Goal: Transaction & Acquisition: Purchase product/service

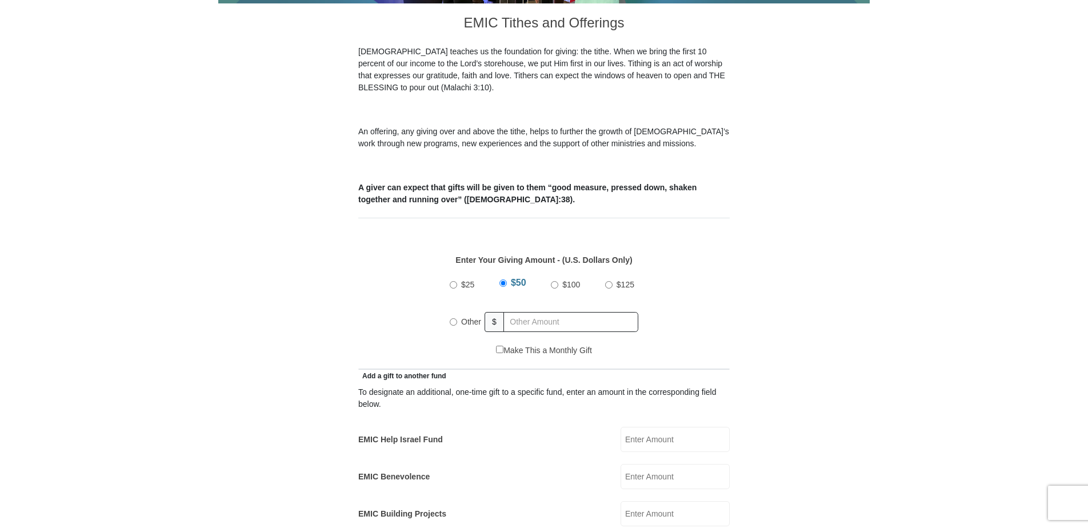
scroll to position [343, 0]
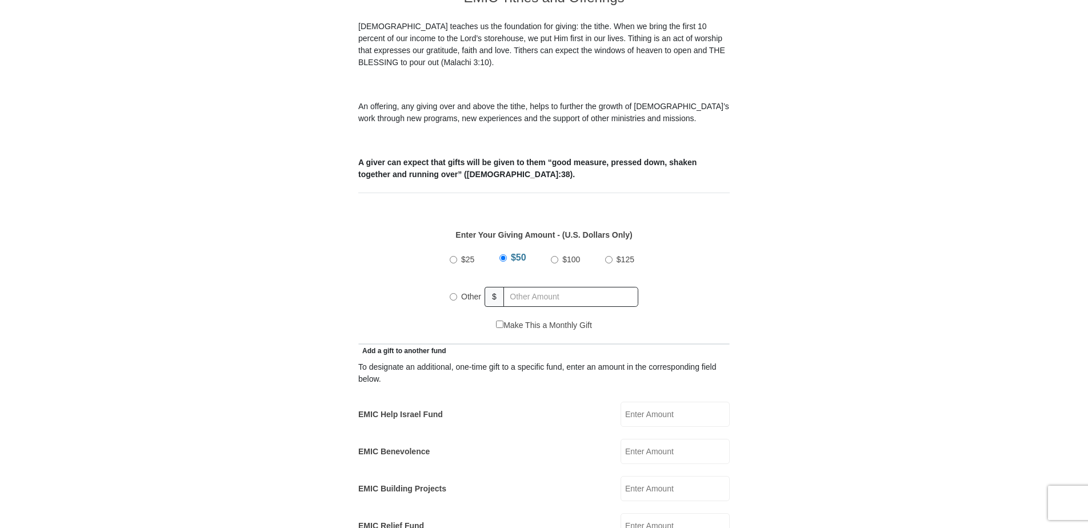
click at [457, 293] on input "Other" at bounding box center [453, 296] width 7 height 7
radio input "true"
click at [522, 287] on input "text" at bounding box center [572, 297] width 131 height 20
type input "346"
type input "[PERSON_NAME]"
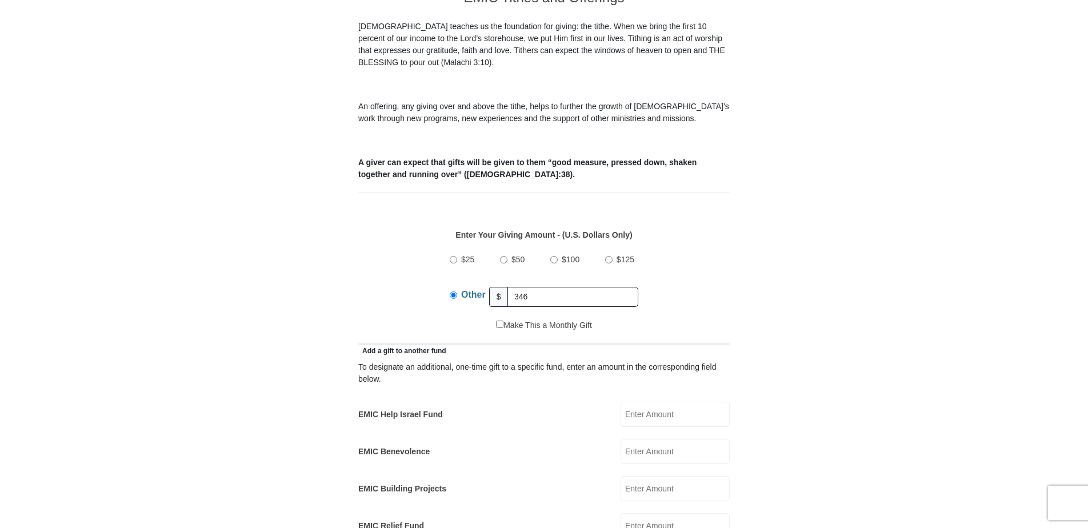
type input "[PERSON_NAME]"
type input "[EMAIL_ADDRESS][DOMAIN_NAME]"
type input "[STREET_ADDRESS]"
type input "[GEOGRAPHIC_DATA]"
select select "[GEOGRAPHIC_DATA]"
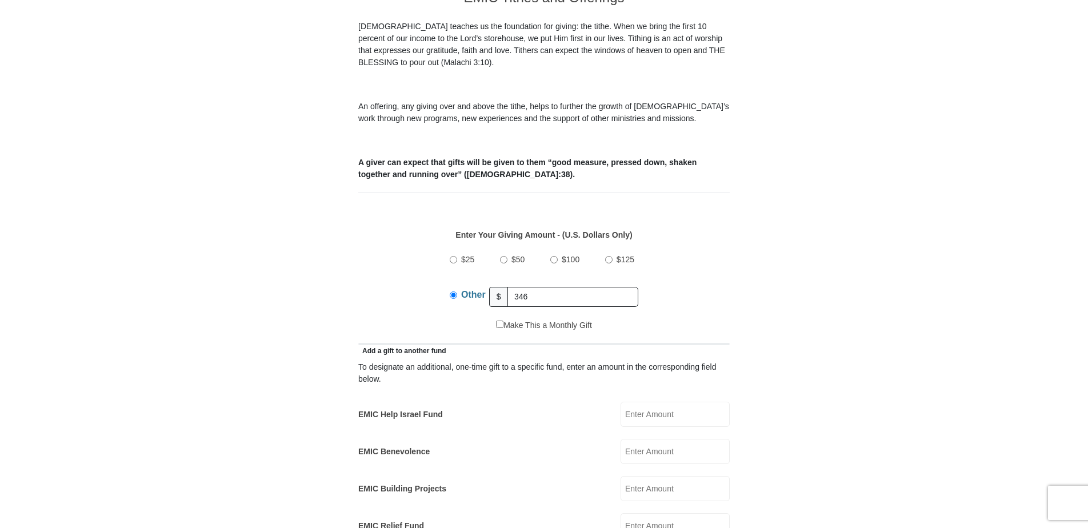
type input "76131"
type input "8059466971"
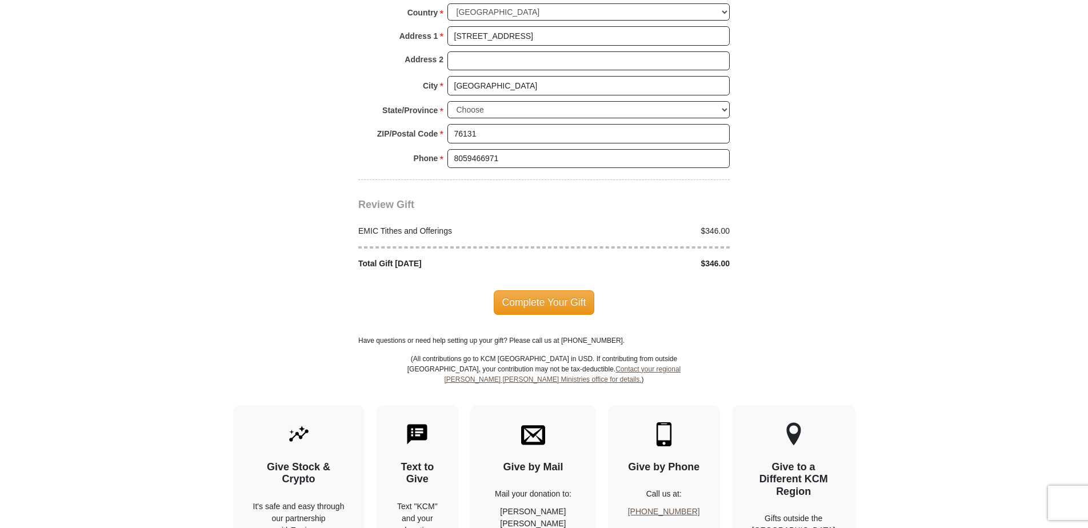
scroll to position [1314, 0]
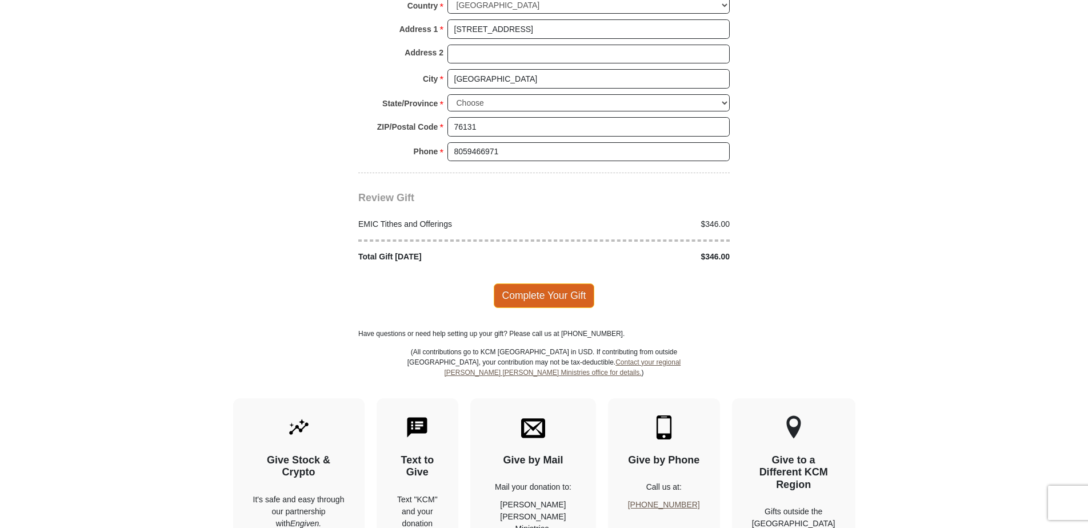
click at [539, 283] on span "Complete Your Gift" at bounding box center [544, 295] width 101 height 24
